Goal: Transaction & Acquisition: Purchase product/service

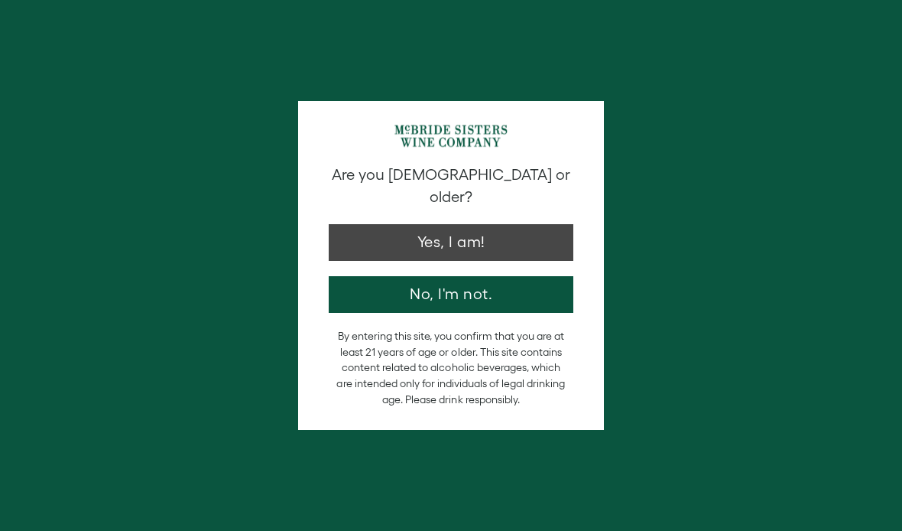
click at [532, 230] on button "Yes, I am!" at bounding box center [451, 242] width 245 height 37
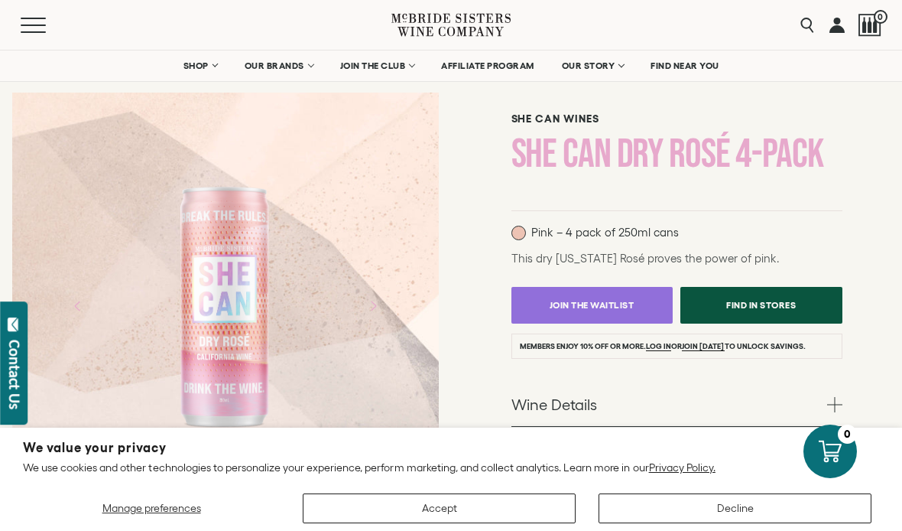
scroll to position [104, 0]
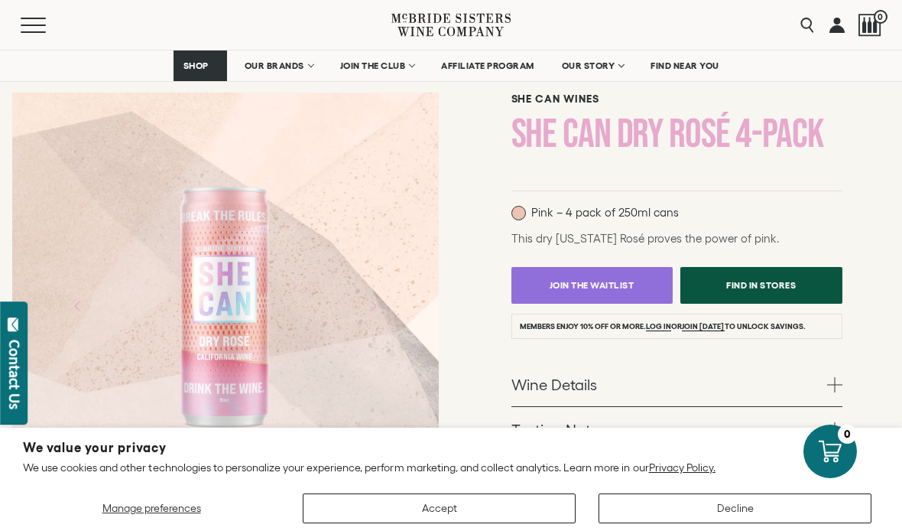
click at [801, 285] on link "Find In Stores" at bounding box center [762, 285] width 162 height 37
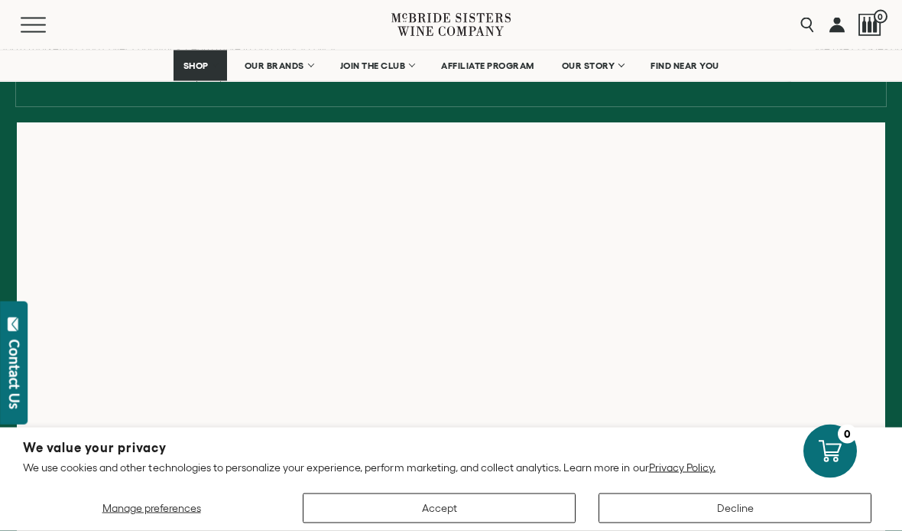
scroll to position [226, 0]
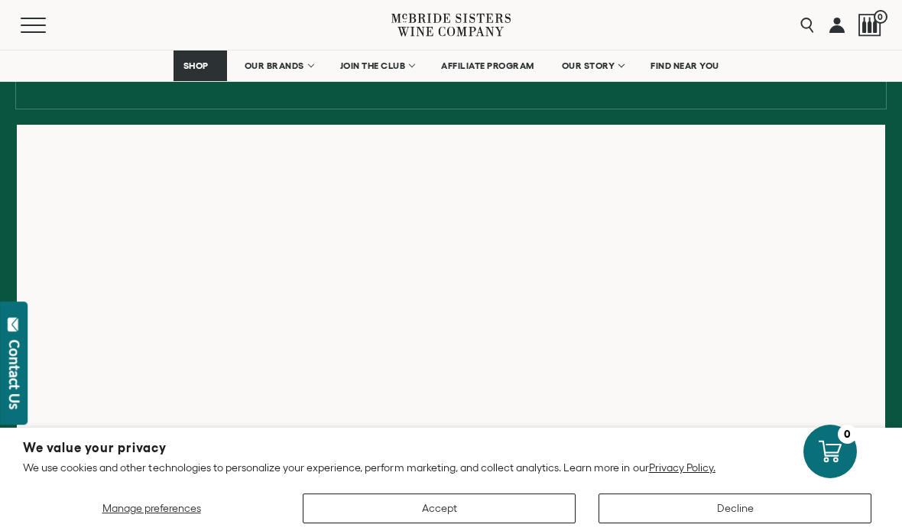
scroll to position [255, 0]
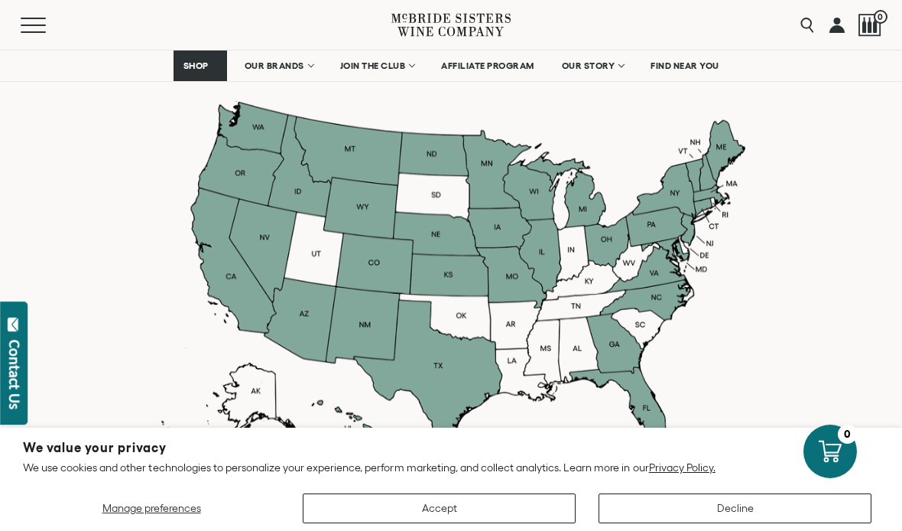
scroll to position [1292, 0]
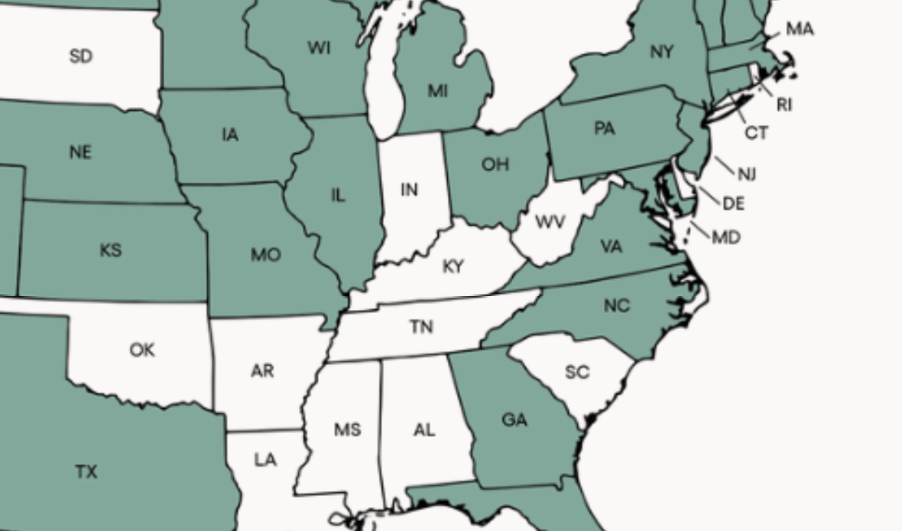
click at [242, 151] on div at bounding box center [451, 265] width 589 height 349
click at [246, 151] on div at bounding box center [451, 265] width 589 height 349
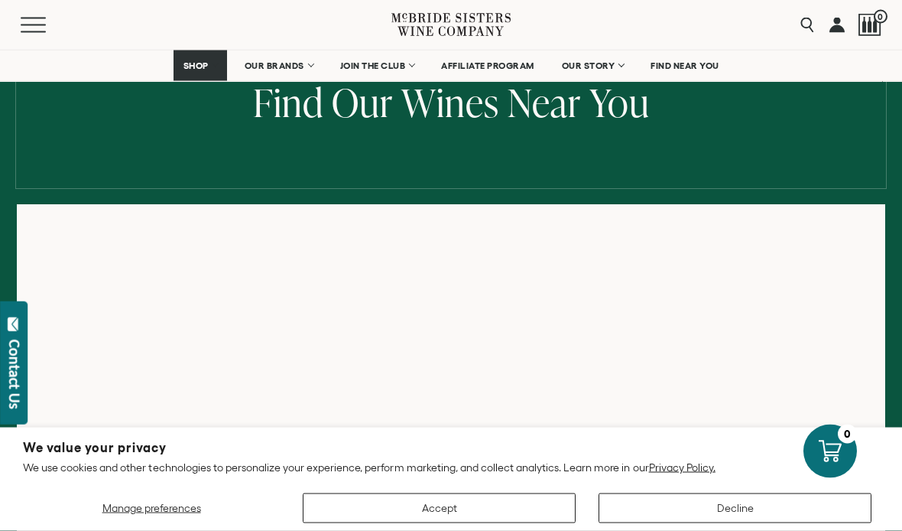
scroll to position [147, 0]
click at [279, 62] on span "OUR BRANDS" at bounding box center [275, 65] width 60 height 11
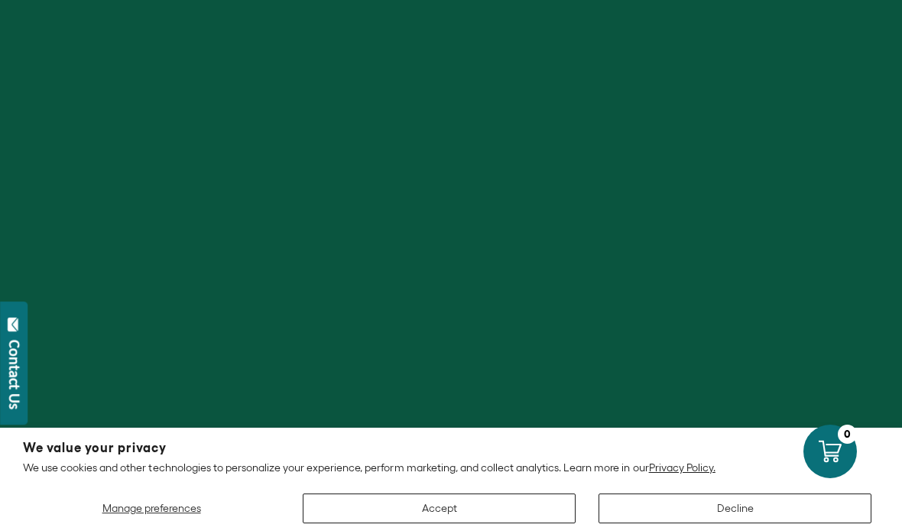
click at [520, 515] on button "Accept" at bounding box center [439, 508] width 273 height 30
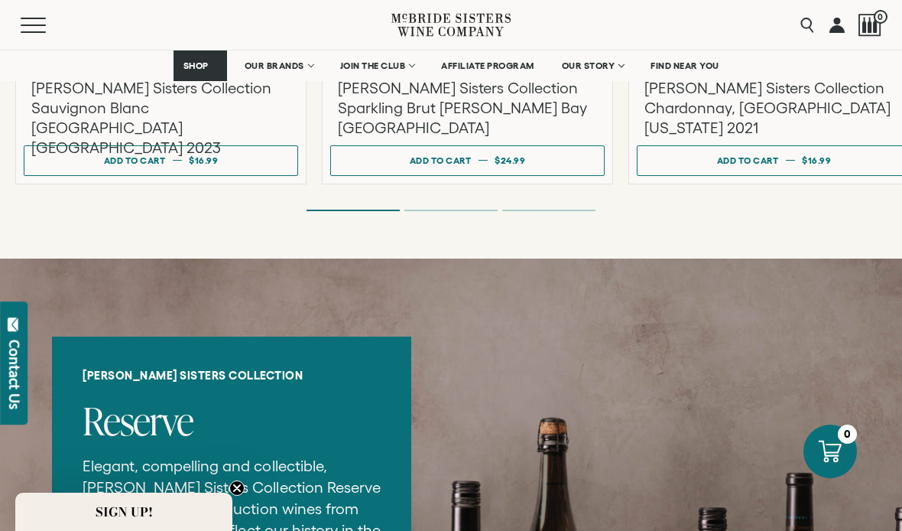
scroll to position [1648, 0]
